Goal: Information Seeking & Learning: Learn about a topic

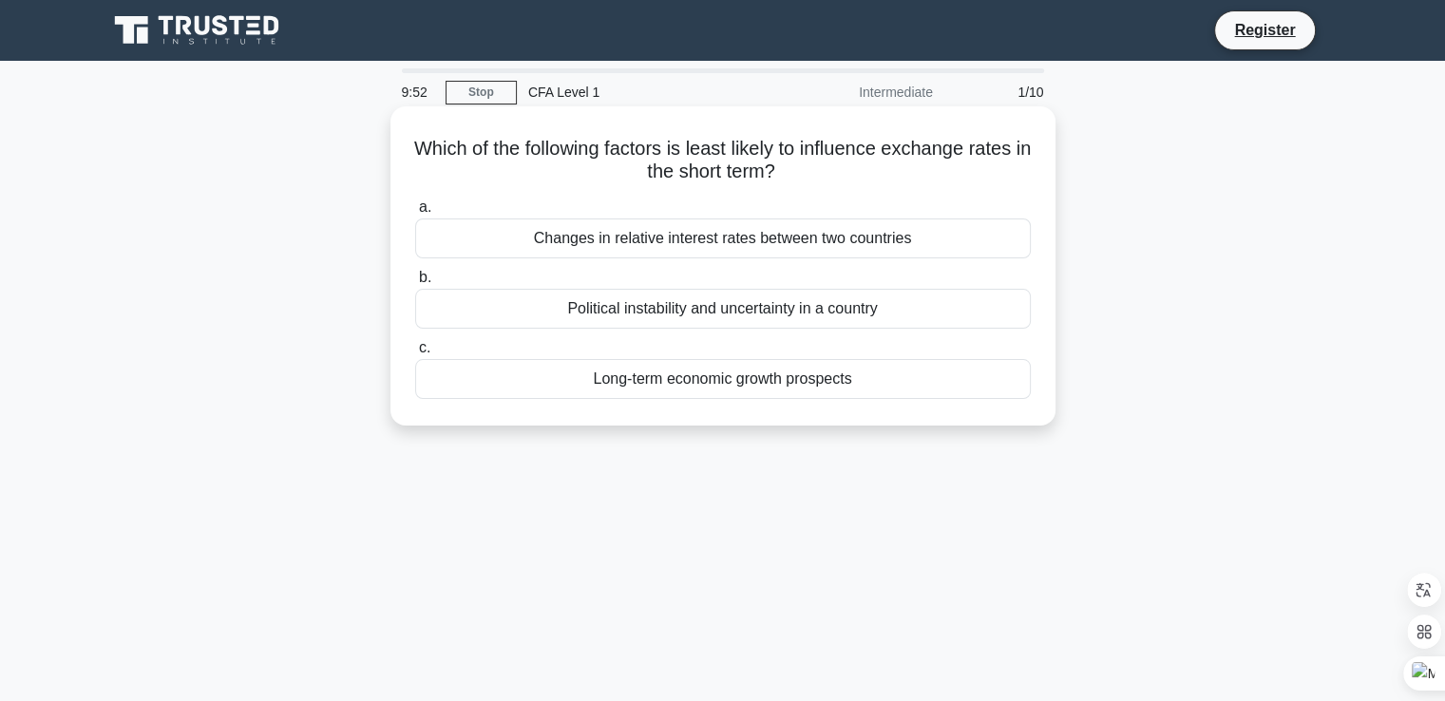
click at [767, 375] on div "Long-term economic growth prospects" at bounding box center [723, 379] width 616 height 40
click at [415, 354] on input "c. Long-term economic growth prospects" at bounding box center [415, 348] width 0 height 12
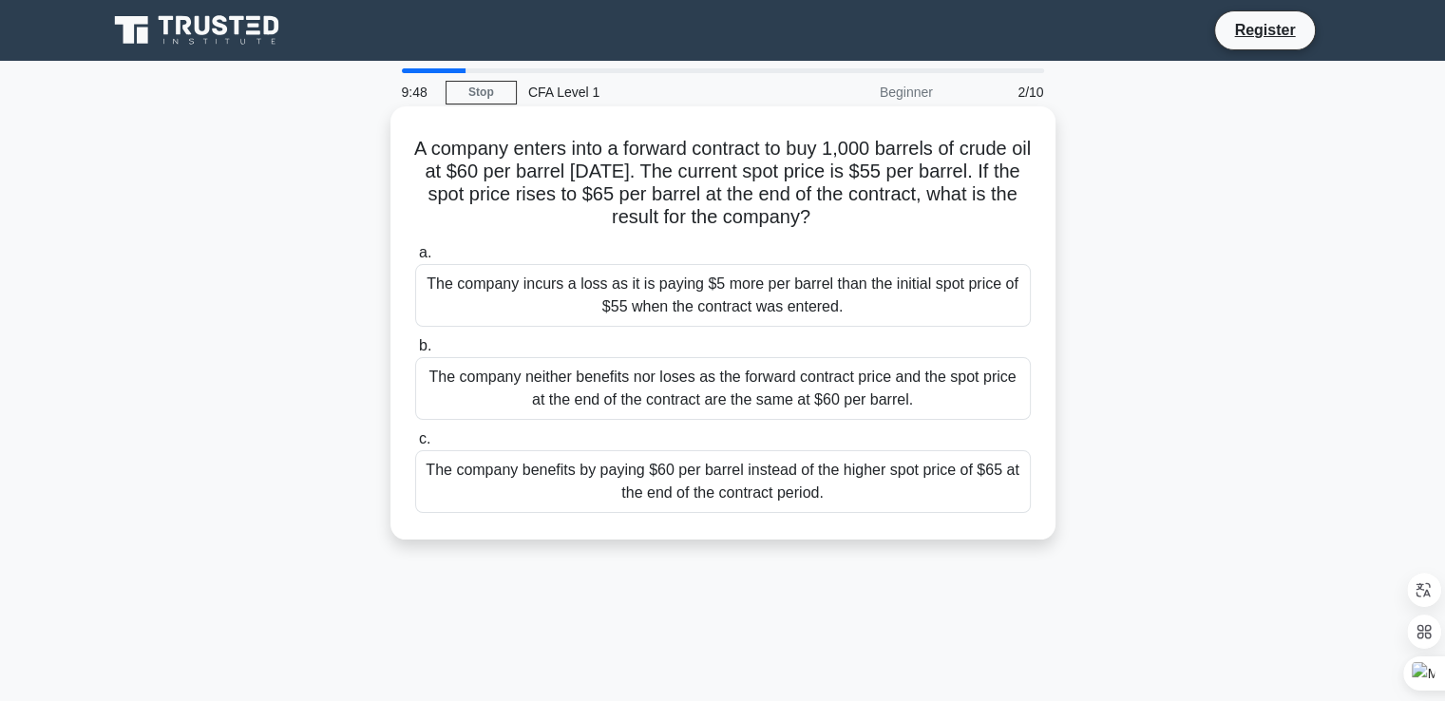
click at [766, 399] on div "The company neither benefits nor loses as the forward contract price and the sp…" at bounding box center [723, 388] width 616 height 63
click at [415, 352] on input "b. The company neither benefits nor loses as the forward contract price and the…" at bounding box center [415, 346] width 0 height 12
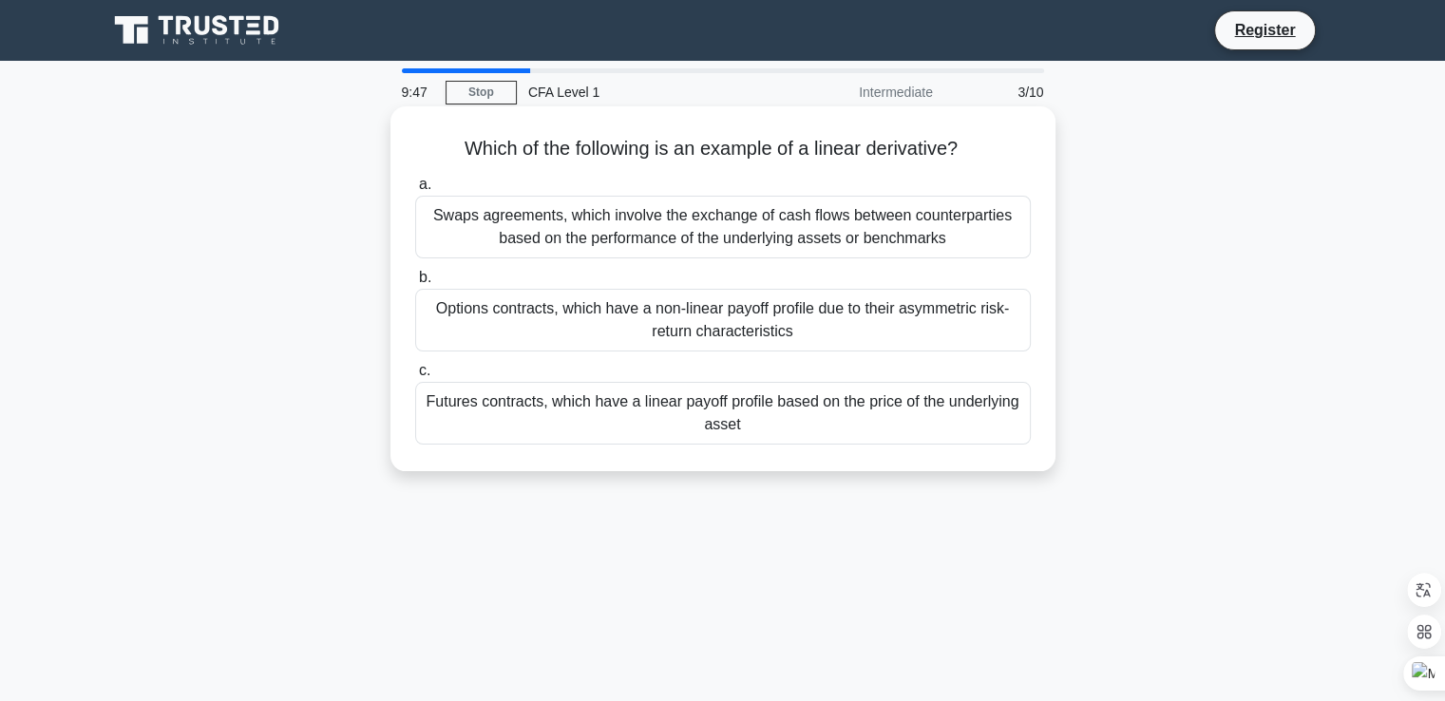
click at [846, 237] on div "Swaps agreements, which involve the exchange of cash flows between counterparti…" at bounding box center [723, 227] width 616 height 63
click at [415, 191] on input "a. Swaps agreements, which involve the exchange of cash flows between counterpa…" at bounding box center [415, 185] width 0 height 12
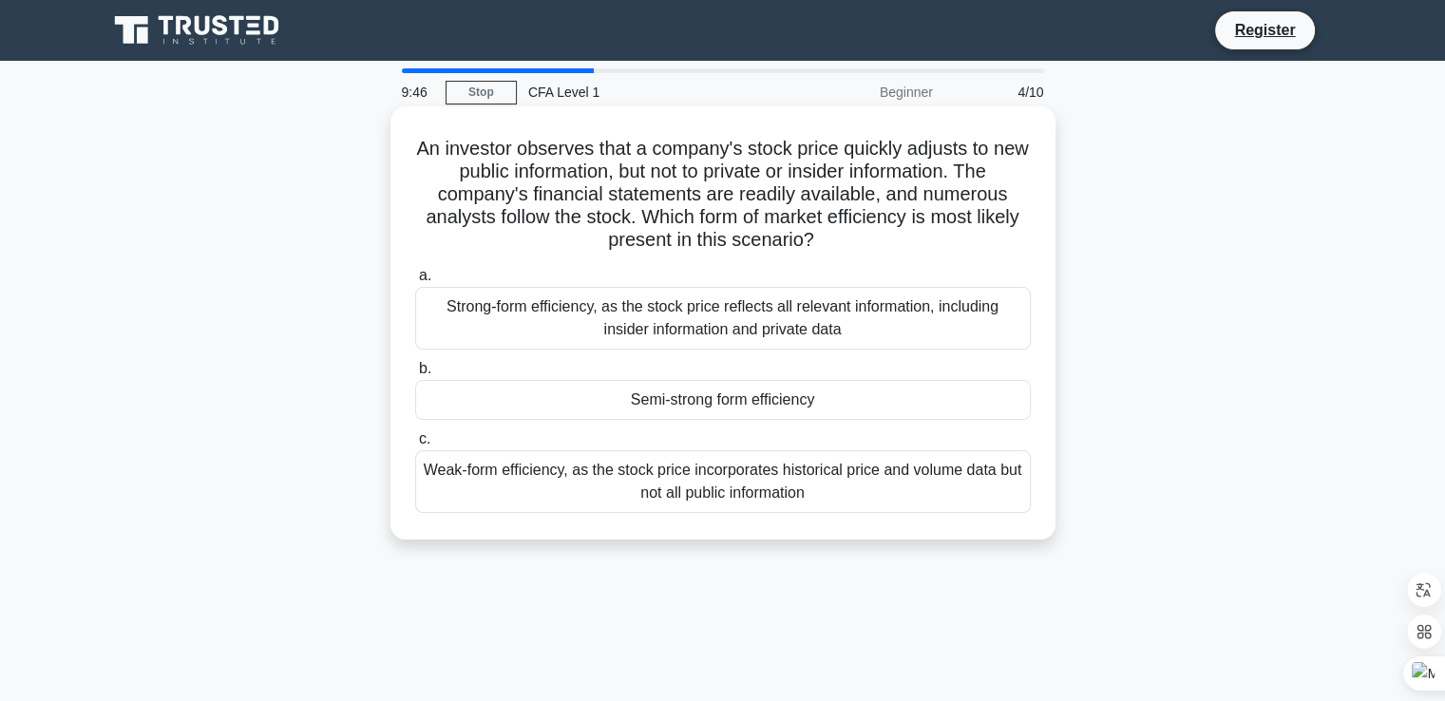
click at [824, 321] on div "Strong-form efficiency, as the stock price reflects all relevant information, i…" at bounding box center [723, 318] width 616 height 63
click at [415, 282] on input "a. Strong-form efficiency, as the stock price reflects all relevant information…" at bounding box center [415, 276] width 0 height 12
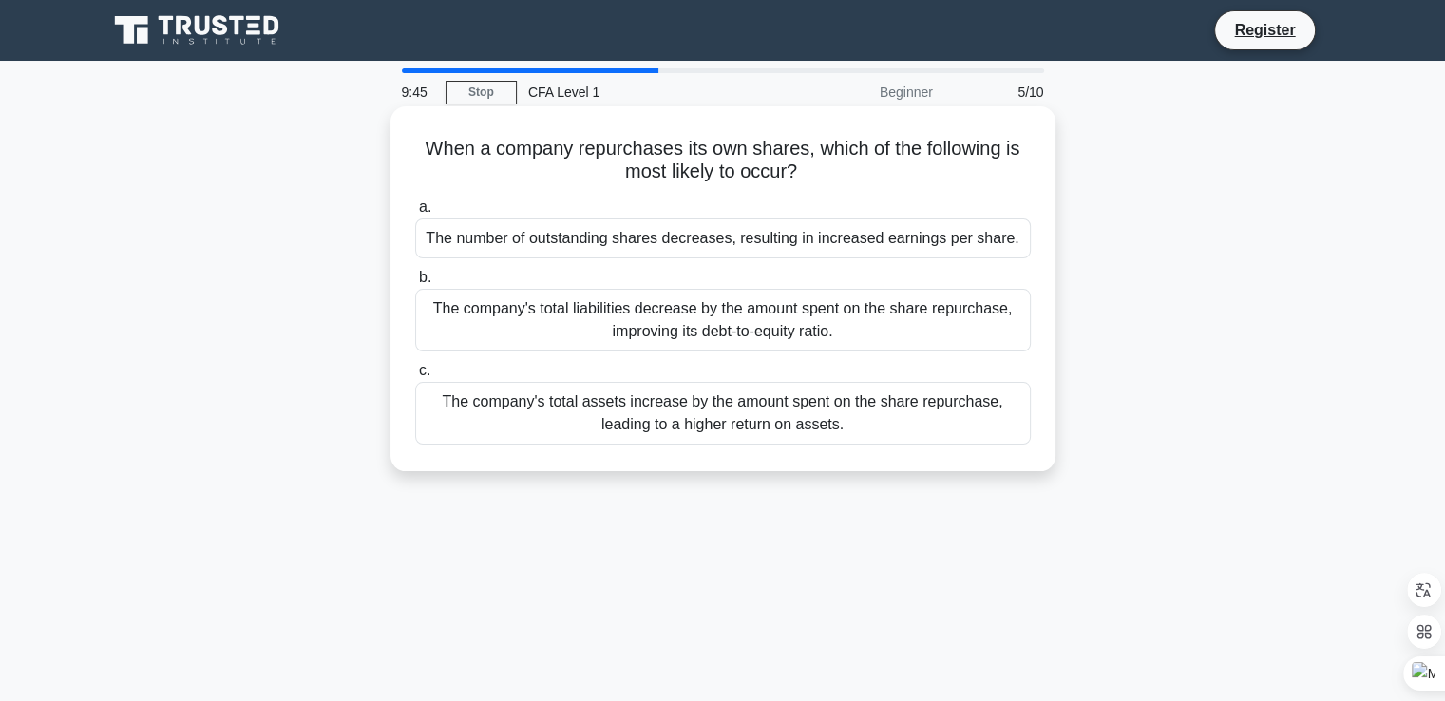
click at [797, 437] on div "The company's total assets increase by the amount spent on the share repurchase…" at bounding box center [723, 413] width 616 height 63
click at [415, 377] on input "c. The company's total assets increase by the amount spent on the share repurch…" at bounding box center [415, 371] width 0 height 12
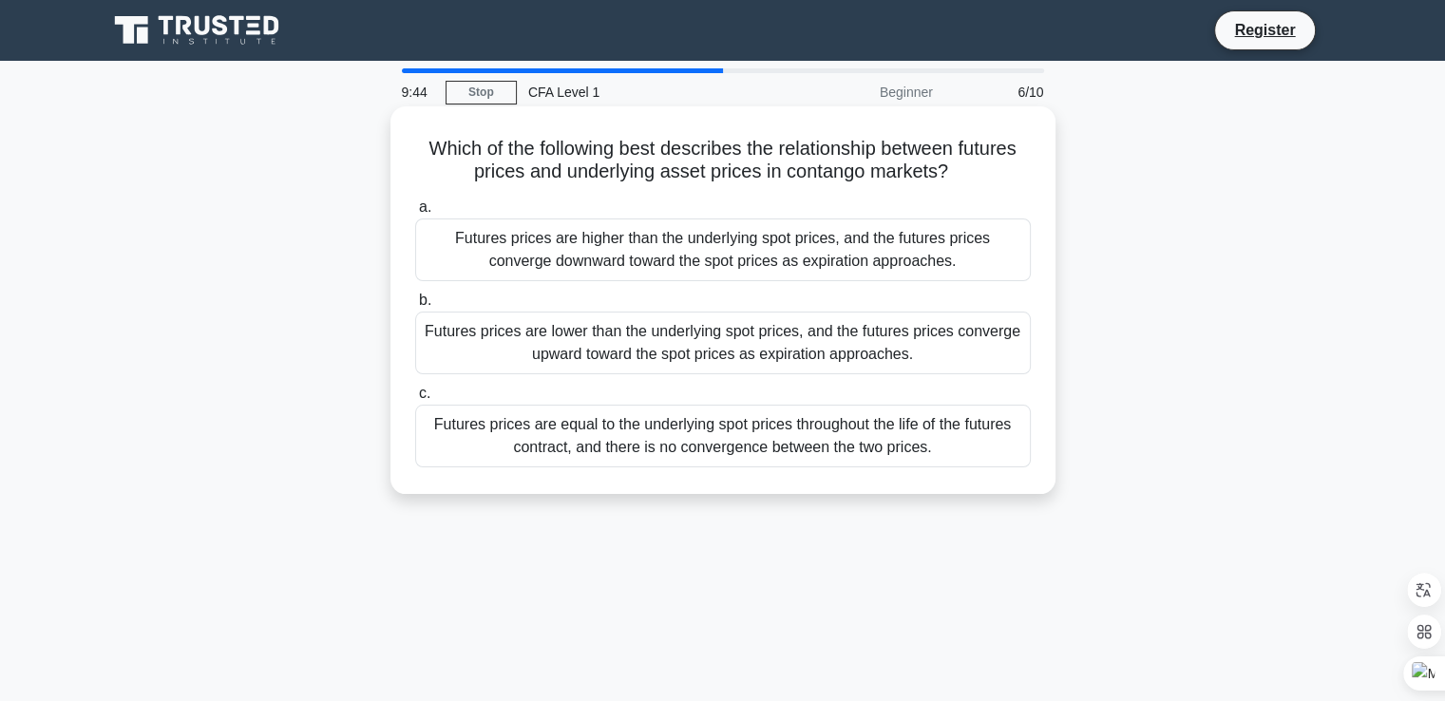
click at [872, 269] on div "Futures prices are higher than the underlying spot prices, and the futures pric…" at bounding box center [723, 249] width 616 height 63
click at [415, 214] on input "a. Futures prices are higher than the underlying spot prices, and the futures p…" at bounding box center [415, 207] width 0 height 12
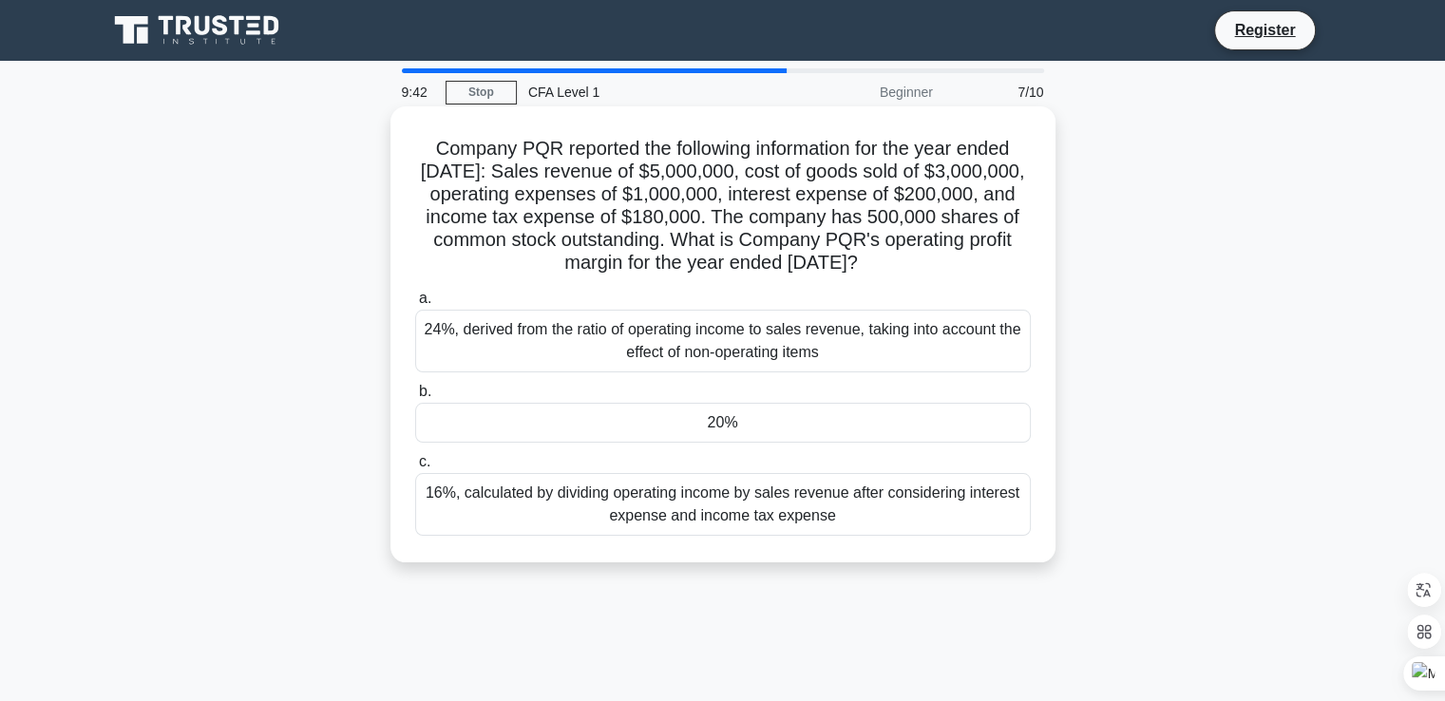
click at [838, 333] on div "24%, derived from the ratio of operating income to sales revenue, taking into a…" at bounding box center [723, 341] width 616 height 63
click at [415, 305] on input "a. 24%, derived from the ratio of operating income to sales revenue, taking int…" at bounding box center [415, 299] width 0 height 12
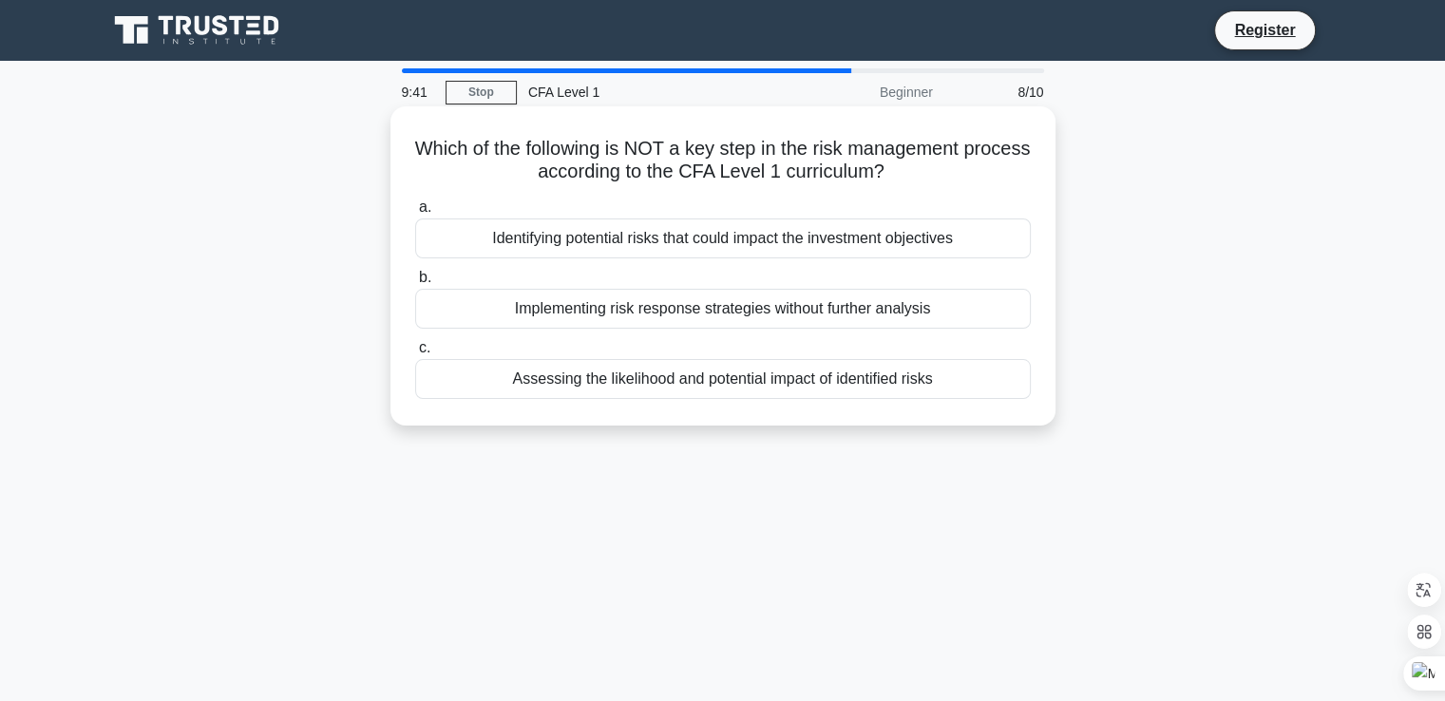
click at [822, 373] on div "Assessing the likelihood and potential impact of identified risks" at bounding box center [723, 379] width 616 height 40
click at [415, 354] on input "c. Assessing the likelihood and potential impact of identified risks" at bounding box center [415, 348] width 0 height 12
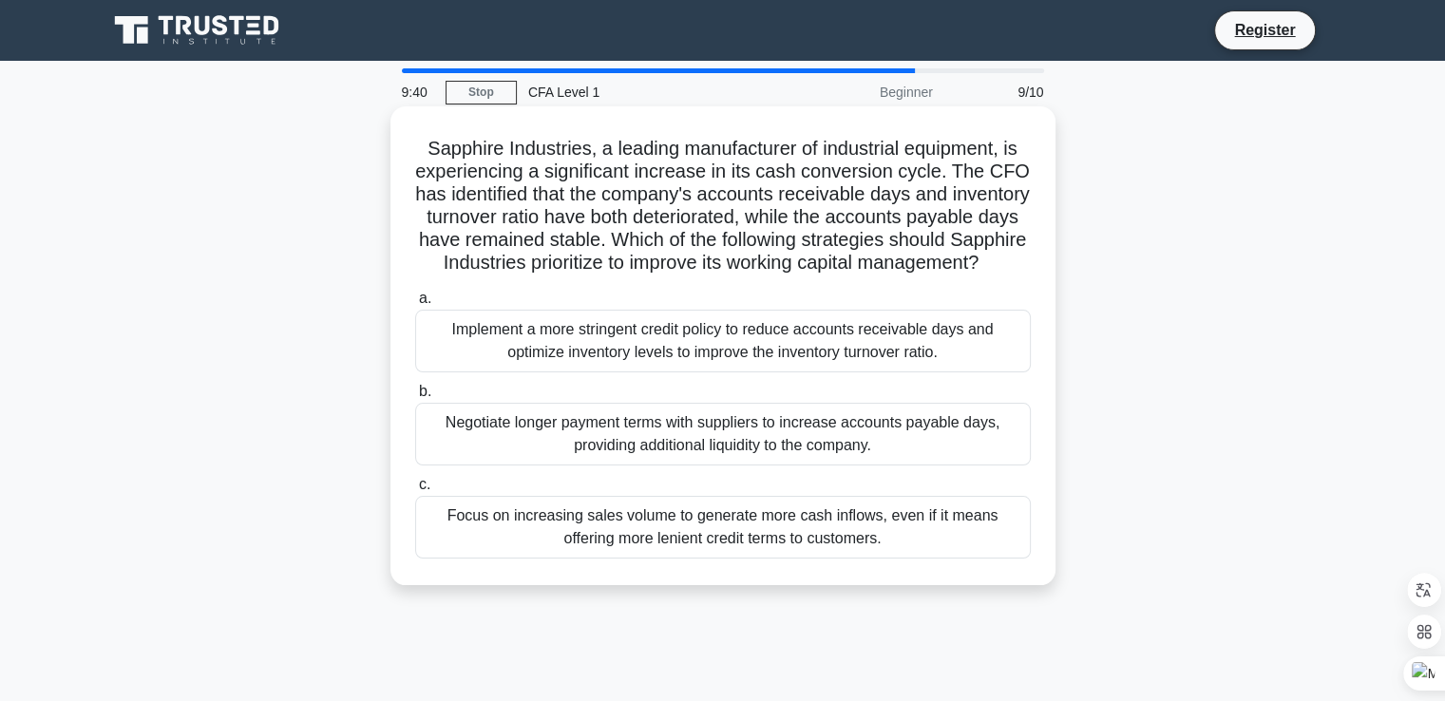
click at [836, 359] on div "Implement a more stringent credit policy to reduce accounts receivable days and…" at bounding box center [723, 341] width 616 height 63
click at [415, 305] on input "a. Implement a more stringent credit policy to reduce accounts receivable days …" at bounding box center [415, 299] width 0 height 12
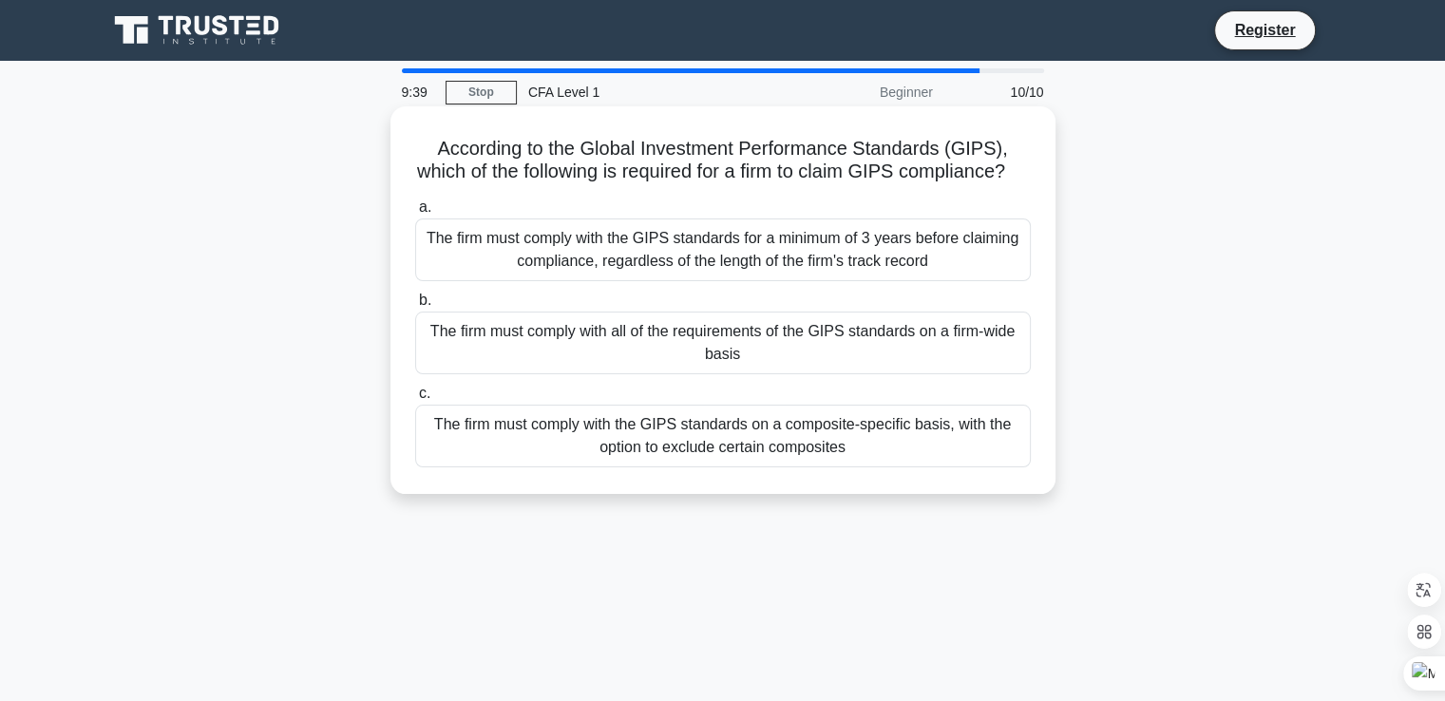
click at [843, 272] on div "The firm must comply with the GIPS standards for a minimum of 3 years before cl…" at bounding box center [723, 249] width 616 height 63
click at [415, 214] on input "a. The firm must comply with the GIPS standards for a minimum of 3 years before…" at bounding box center [415, 207] width 0 height 12
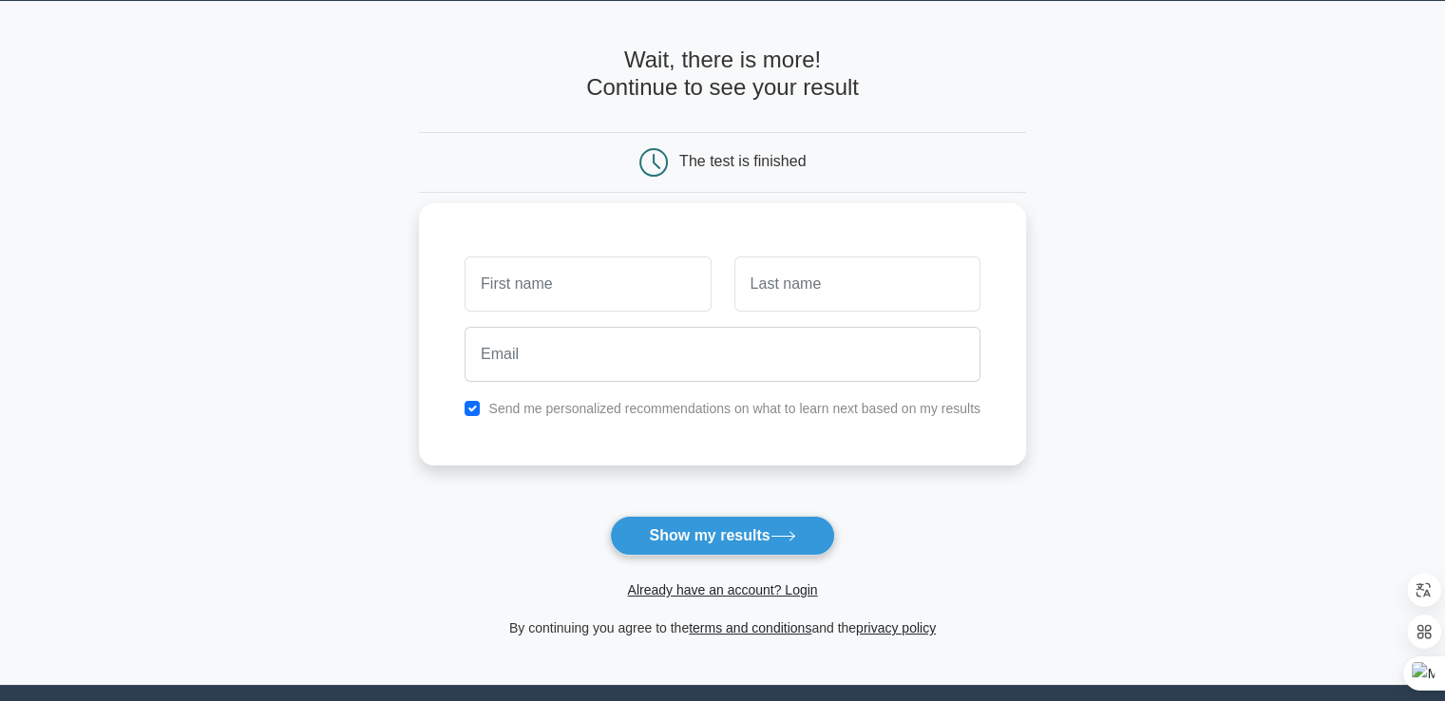
scroll to position [25, 0]
